Goal: Information Seeking & Learning: Learn about a topic

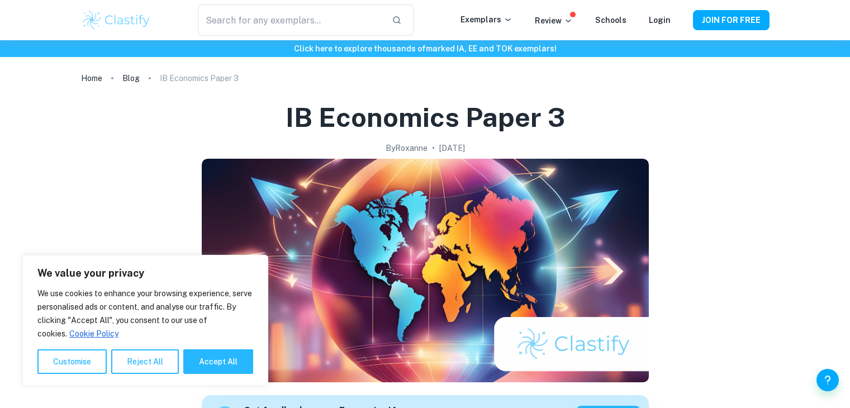
scroll to position [472, 0]
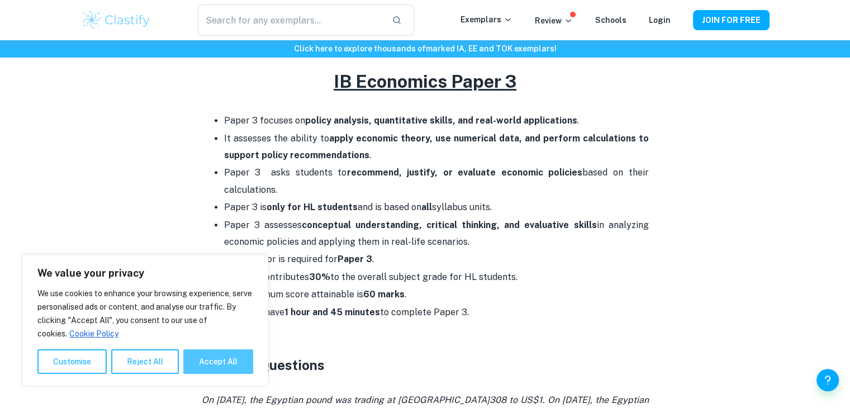
click at [198, 366] on button "Accept All" at bounding box center [218, 361] width 70 height 25
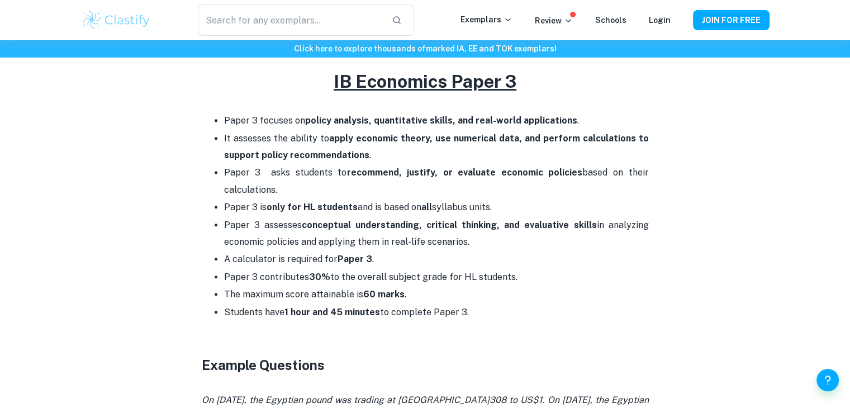
checkbox input "true"
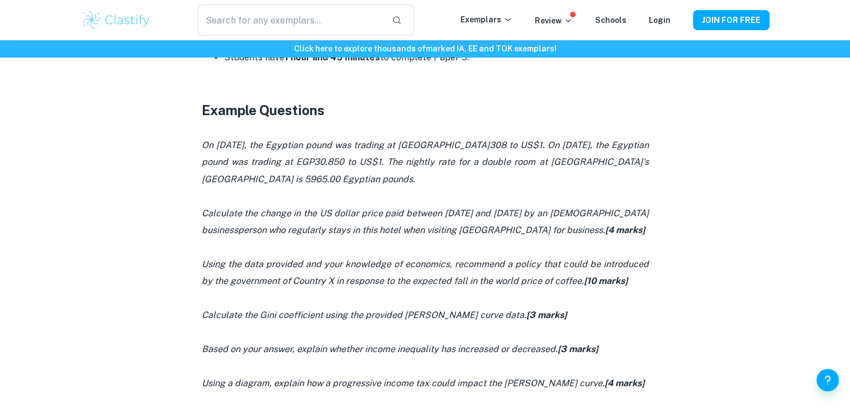
scroll to position [728, 0]
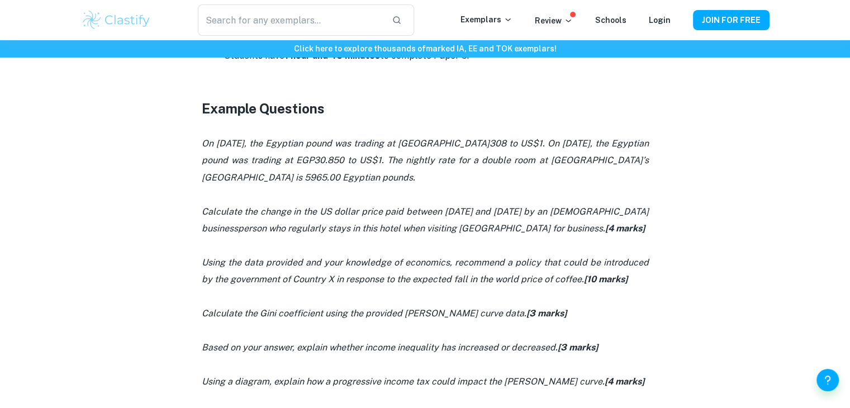
click at [385, 222] on icon "Calculate the change in the US dollar price paid between [DATE] and [DATE] by a…" at bounding box center [425, 219] width 447 height 27
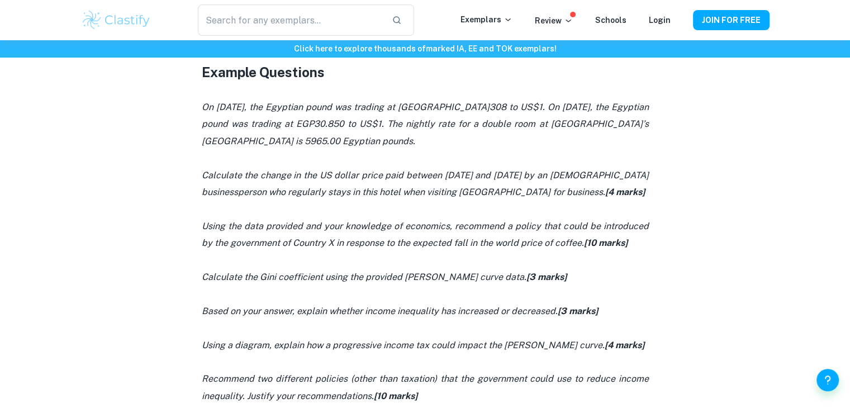
scroll to position [766, 0]
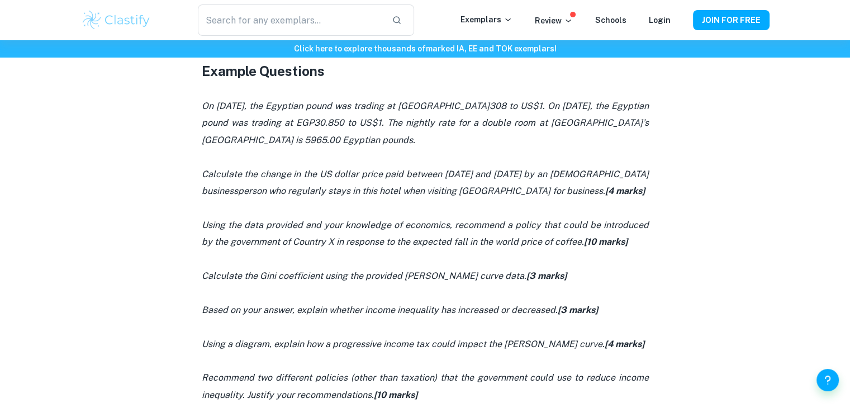
click at [425, 260] on p at bounding box center [425, 259] width 447 height 17
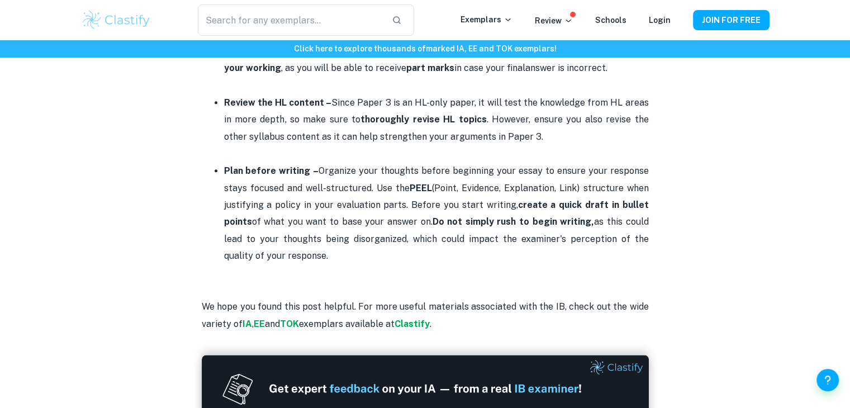
scroll to position [1389, 0]
